Goal: Navigation & Orientation: Understand site structure

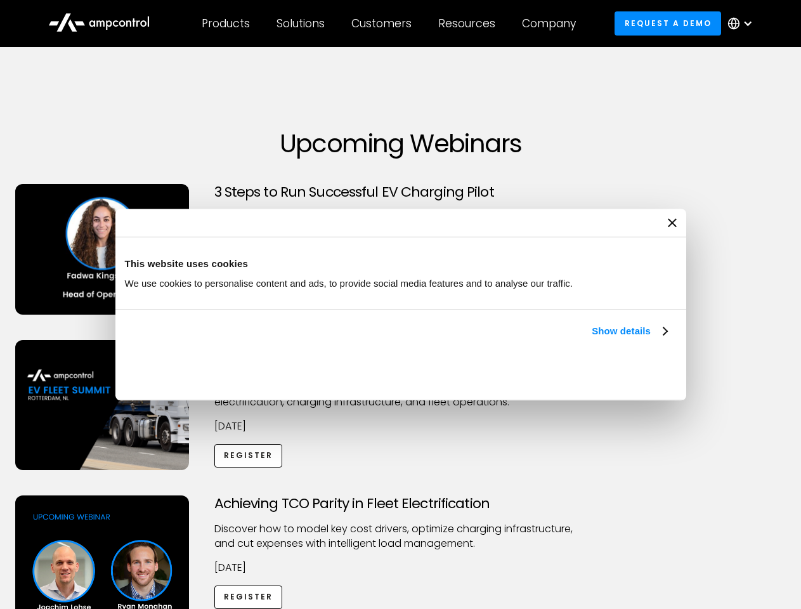
click at [592, 339] on link "Show details" at bounding box center [629, 331] width 75 height 15
click at [0, 0] on div "Necessary cookies help make a website usable by enabling basic functions like p…" at bounding box center [0, 0] width 0 height 0
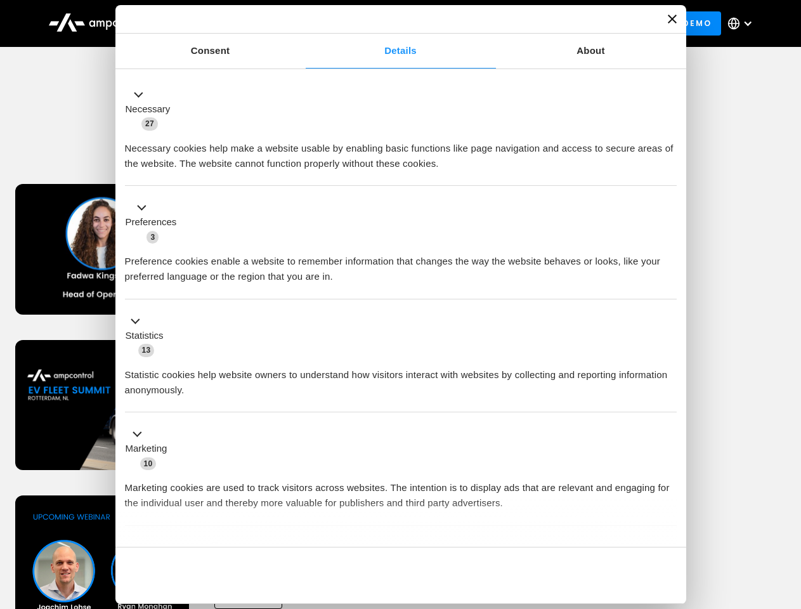
click at [390, 23] on div "Customers" at bounding box center [382, 23] width 60 height 14
click at [225, 23] on div "Products" at bounding box center [226, 23] width 48 height 14
click at [301, 23] on div "Solutions" at bounding box center [301, 23] width 48 height 14
click at [384, 23] on div "Customers" at bounding box center [382, 23] width 60 height 14
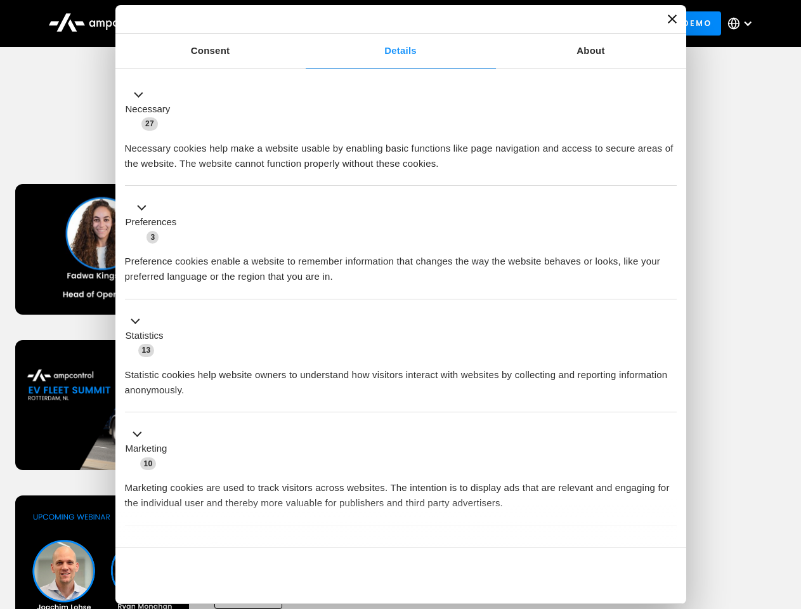
click at [470, 23] on div "Resources" at bounding box center [466, 23] width 57 height 14
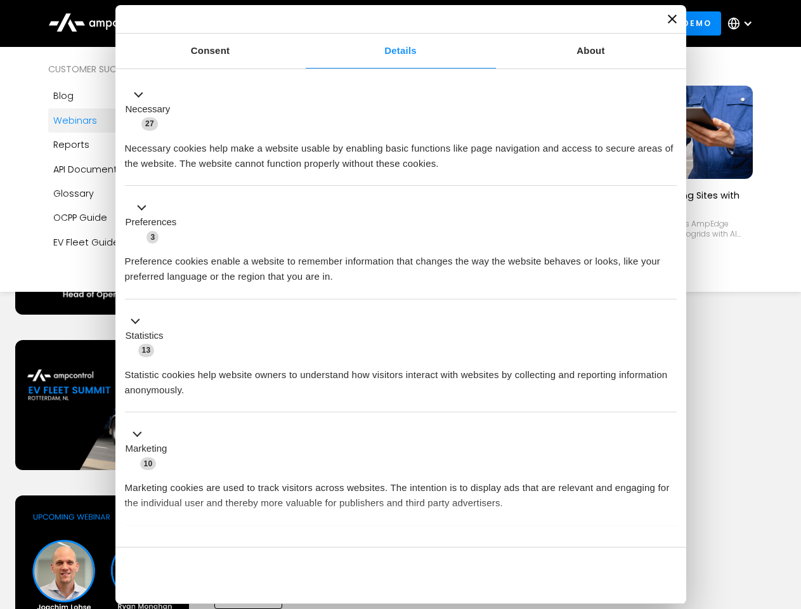
click at [553, 23] on div "Company" at bounding box center [549, 23] width 54 height 14
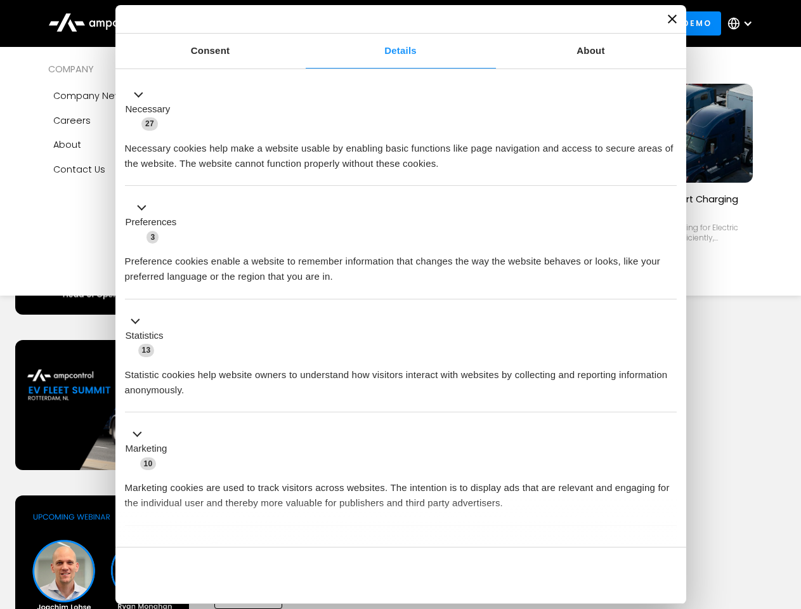
click at [744, 23] on div at bounding box center [748, 23] width 10 height 10
